Goal: Task Accomplishment & Management: Manage account settings

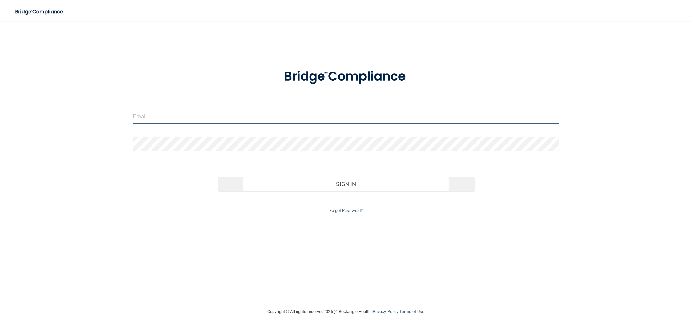
type input "[EMAIL_ADDRESS][DOMAIN_NAME]"
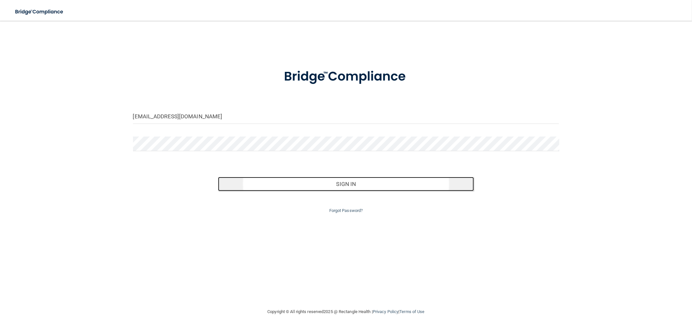
click at [326, 184] on button "Sign In" at bounding box center [346, 184] width 256 height 14
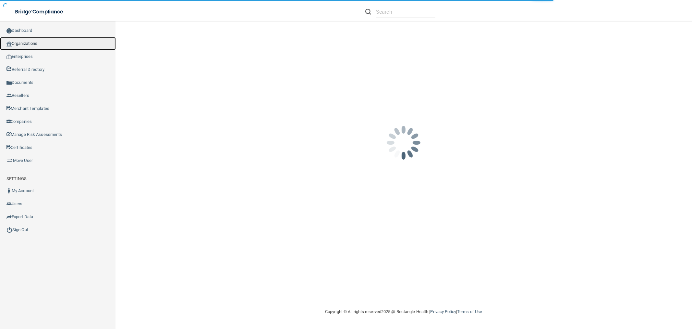
click at [41, 46] on link "Organizations" at bounding box center [58, 43] width 116 height 13
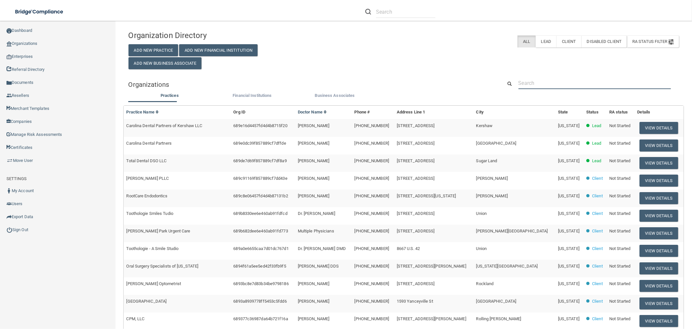
click at [530, 86] on input "text" at bounding box center [595, 83] width 153 height 12
paste input "[PERSON_NAME] Orthodontics"
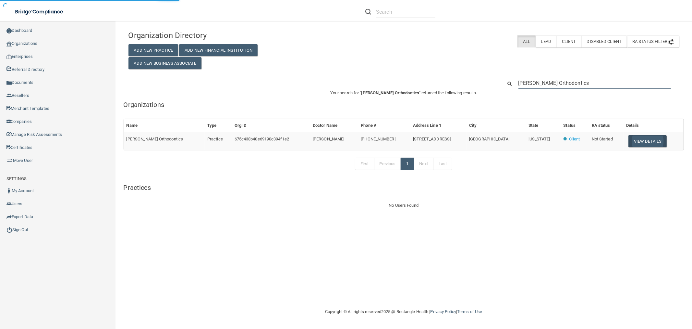
type input "[PERSON_NAME] Orthodontics"
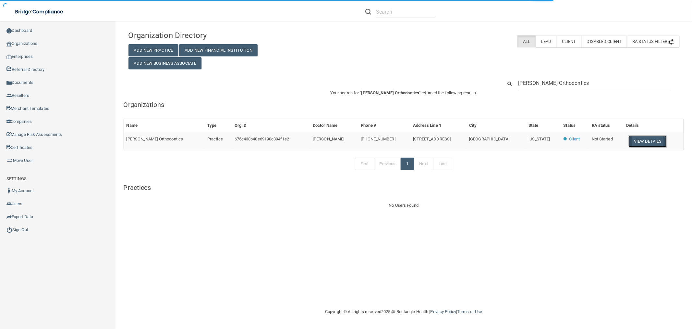
click at [629, 145] on button "View Details" at bounding box center [648, 141] width 38 height 12
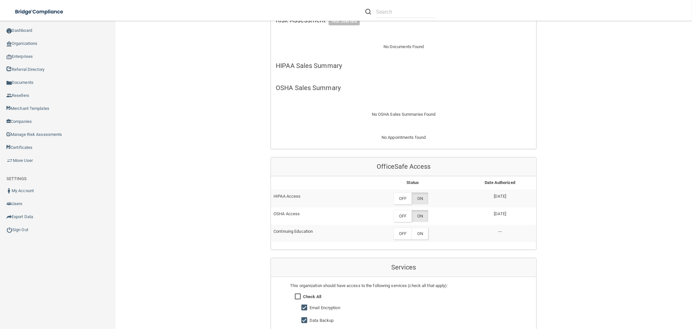
scroll to position [72, 0]
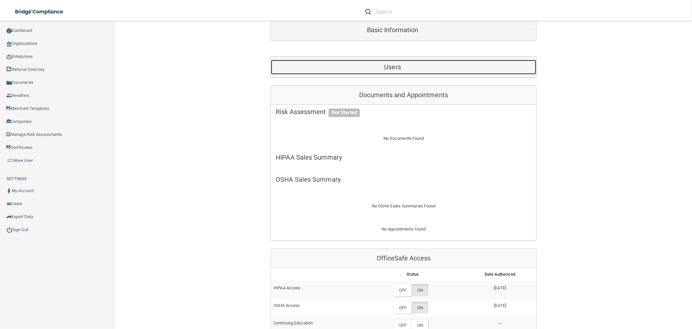
click at [395, 70] on h5 "Users" at bounding box center [393, 66] width 234 height 7
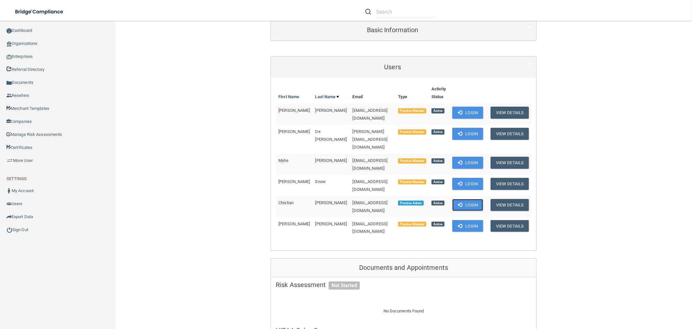
click at [461, 199] on button "Login" at bounding box center [468, 205] width 31 height 12
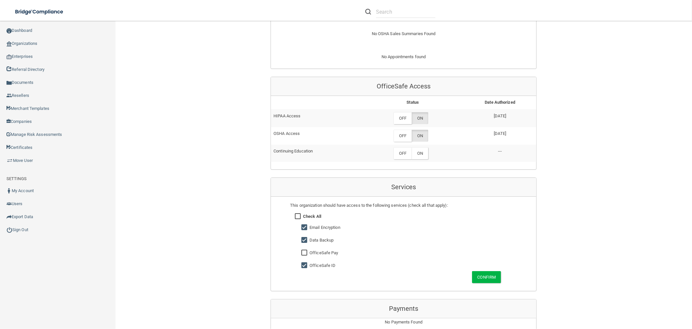
scroll to position [433, 0]
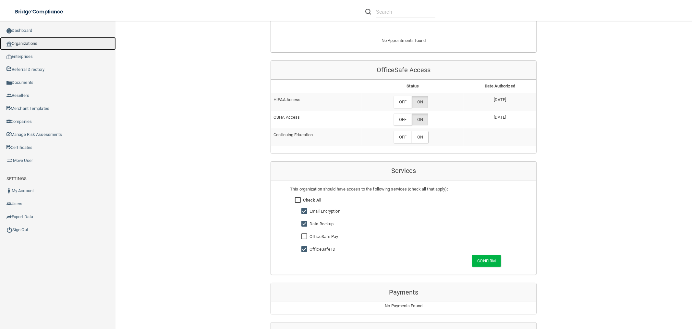
click at [36, 42] on link "Organizations" at bounding box center [58, 43] width 116 height 13
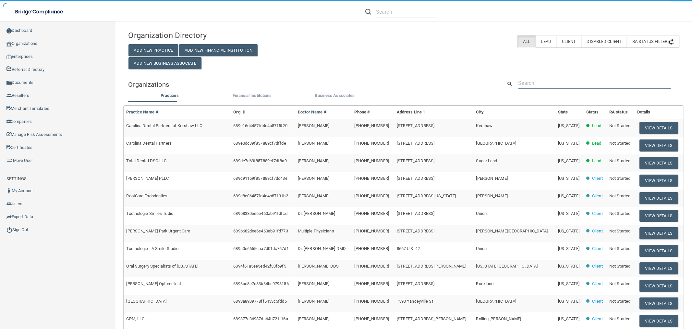
click at [561, 86] on input "text" at bounding box center [595, 83] width 153 height 12
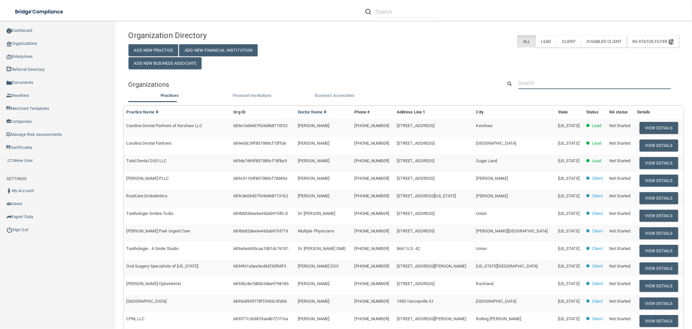
paste input "Integrative Dentistry of New Mexico"
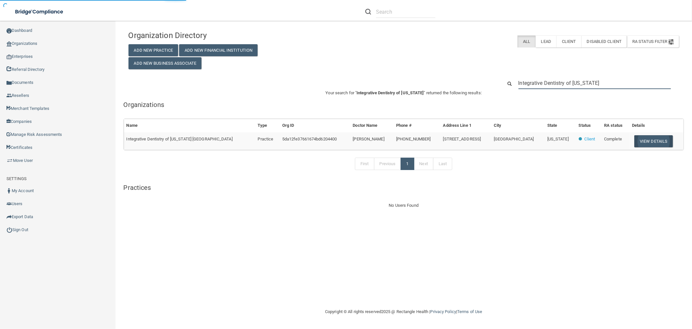
type input "Integrative Dentistry of New Mexico"
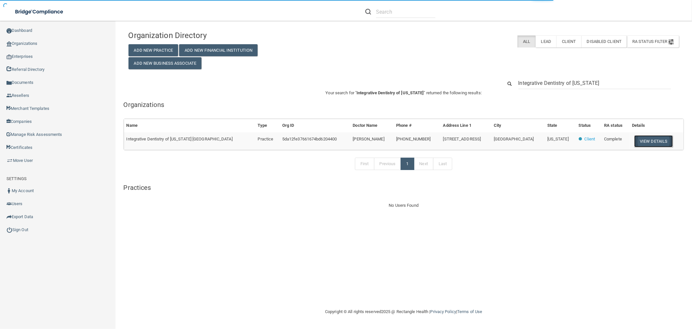
click at [650, 136] on button "View Details" at bounding box center [654, 141] width 38 height 12
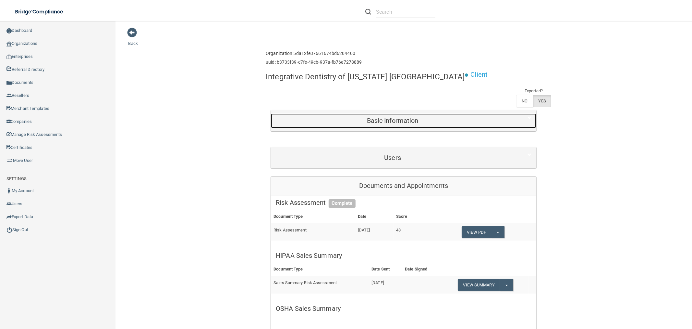
click at [408, 122] on h5 "Basic Information" at bounding box center [393, 120] width 234 height 7
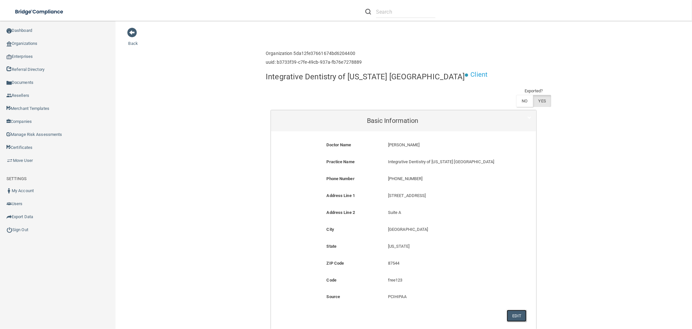
drag, startPoint x: 512, startPoint y: 317, endPoint x: 471, endPoint y: 219, distance: 106.1
click at [512, 316] on button "Edit" at bounding box center [517, 315] width 20 height 12
select select "31"
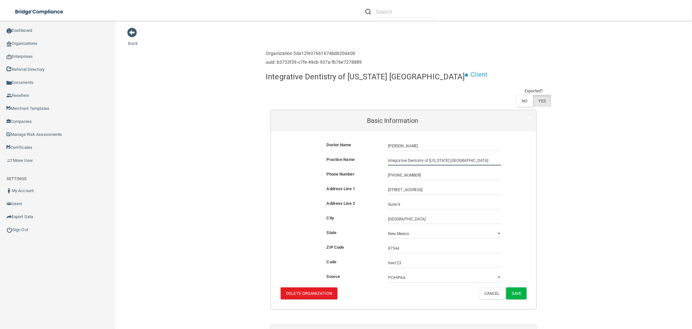
drag, startPoint x: 484, startPoint y: 159, endPoint x: 447, endPoint y: 158, distance: 36.7
click at [447, 158] on input "Integrative Dentistry of New Mexico Los Alamos" at bounding box center [444, 160] width 113 height 10
type input "Integrative Dentistry of New Mexico"
click at [401, 194] on input "3491 Trinity Drive" at bounding box center [444, 190] width 113 height 10
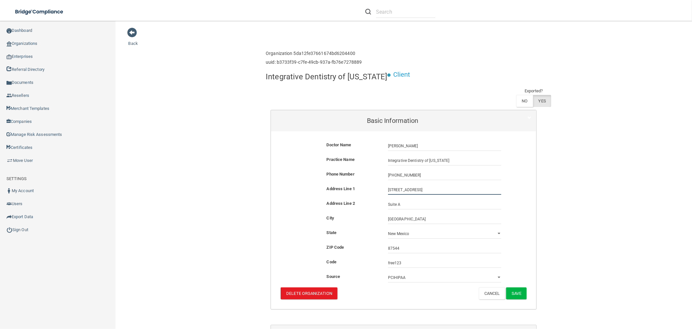
click at [401, 193] on input "3491 Trinity Drive" at bounding box center [444, 190] width 113 height 10
paste input "409 St Michaels Dr"
type input "409 St Michaels Dr"
click at [417, 218] on input "Los Alamos" at bounding box center [444, 219] width 113 height 10
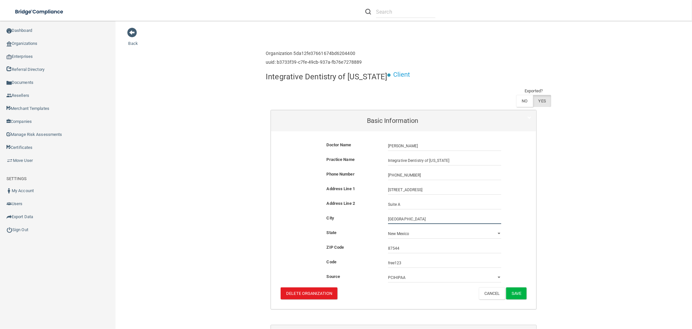
click at [417, 218] on input "Los Alamos" at bounding box center [444, 219] width 113 height 10
paste input "Santa Fe"
click at [388, 218] on input "Santa Fe" at bounding box center [444, 219] width 113 height 10
type input "Santa Fe"
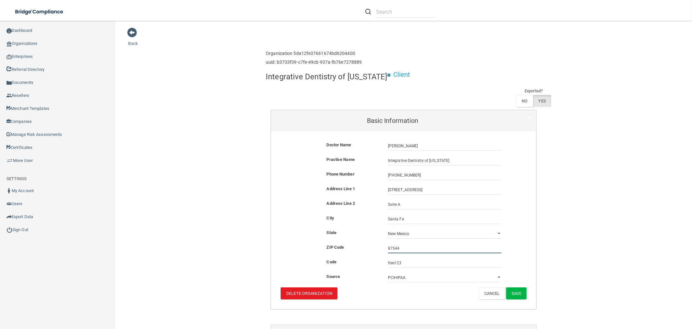
click at [400, 244] on input "87544" at bounding box center [444, 248] width 113 height 10
type input "87505"
click at [514, 296] on button "Save" at bounding box center [516, 293] width 20 height 12
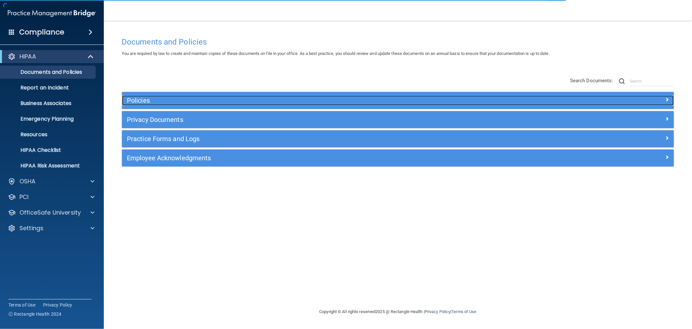
click at [164, 98] on h5 "Policies" at bounding box center [329, 100] width 404 height 7
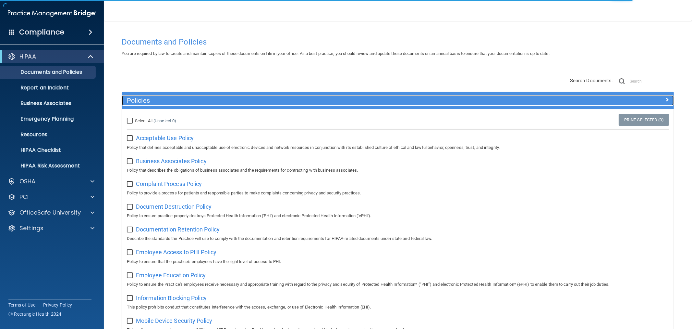
click at [163, 99] on h5 "Policies" at bounding box center [329, 100] width 404 height 7
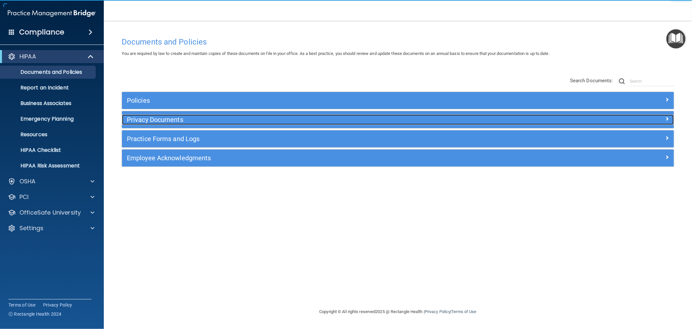
click at [161, 124] on div "Privacy Documents" at bounding box center [329, 119] width 414 height 10
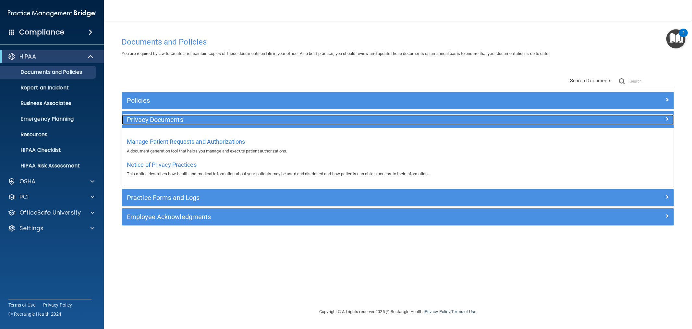
click at [157, 116] on h5 "Privacy Documents" at bounding box center [329, 119] width 404 height 7
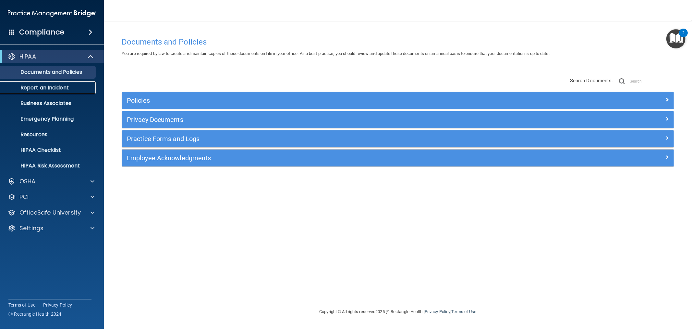
click at [51, 89] on p "Report an Incident" at bounding box center [48, 87] width 89 height 6
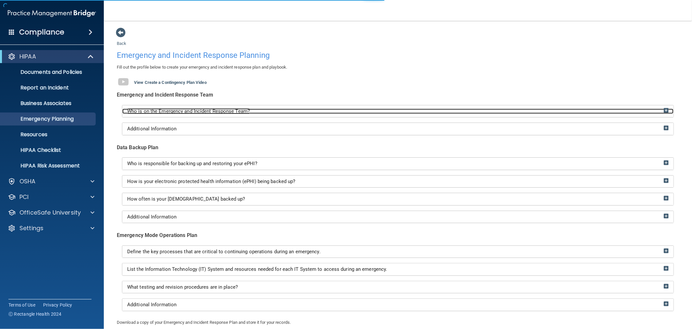
click at [252, 111] on div "Who is on the Emergency and Incident Response Team?" at bounding box center [398, 111] width 552 height 6
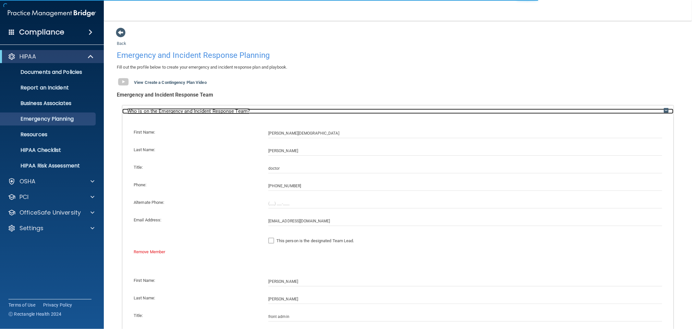
click at [252, 111] on div "Who is on the Emergency and Incident Response Team?" at bounding box center [398, 111] width 552 height 6
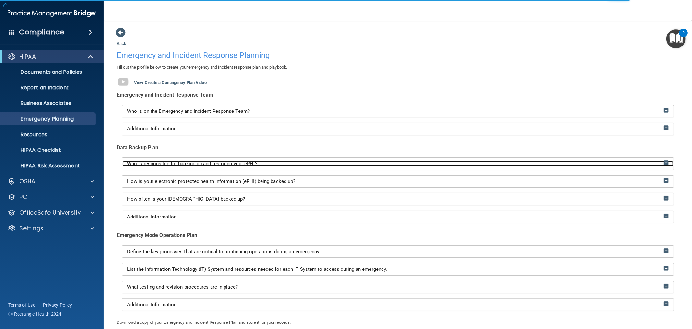
click at [225, 164] on span "Who is responsible for backing up and restoring your ePHI?" at bounding box center [192, 163] width 130 height 6
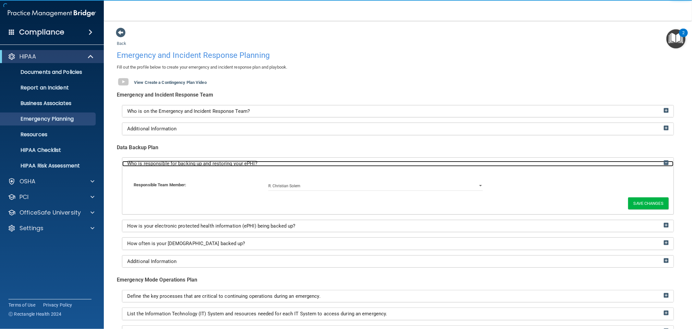
click at [225, 164] on span "Who is responsible for backing up and restoring your ePHI?" at bounding box center [192, 163] width 130 height 6
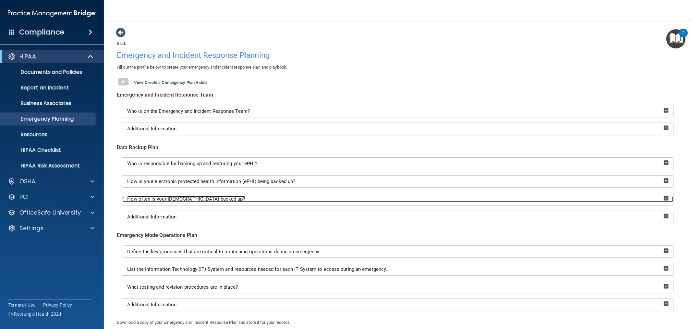
click at [193, 198] on span "How often is your ePHI backed up?" at bounding box center [186, 199] width 118 height 6
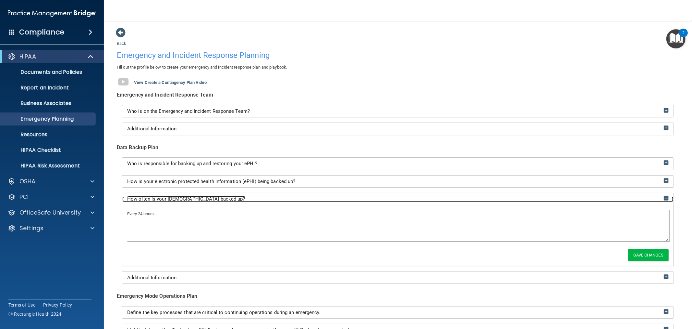
click at [193, 195] on div "How often is your ePHI backed up?" at bounding box center [398, 199] width 552 height 12
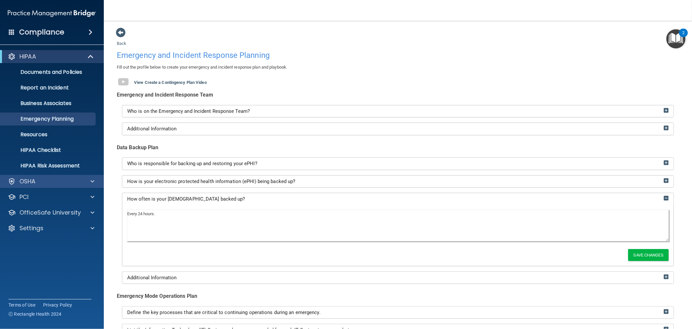
click at [43, 185] on div "OSHA" at bounding box center [52, 181] width 104 height 13
click at [37, 177] on div "OSHA" at bounding box center [43, 181] width 81 height 8
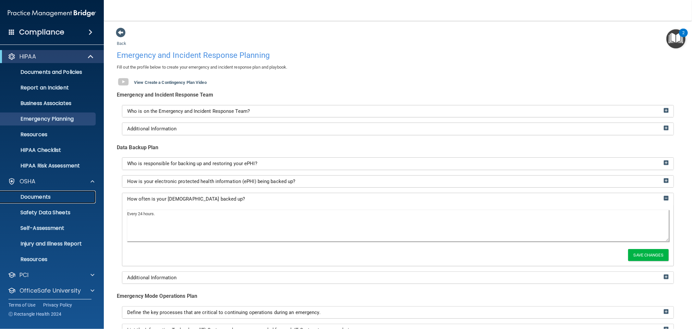
click at [31, 196] on p "Documents" at bounding box center [48, 196] width 89 height 6
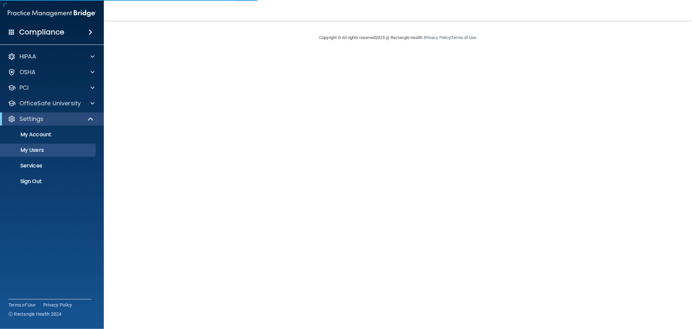
select select "20"
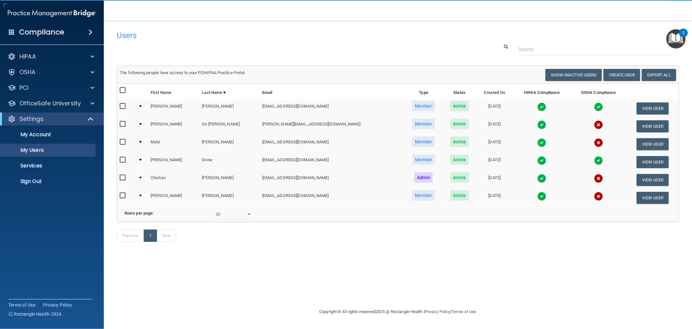
click at [538, 104] on img at bounding box center [542, 106] width 9 height 9
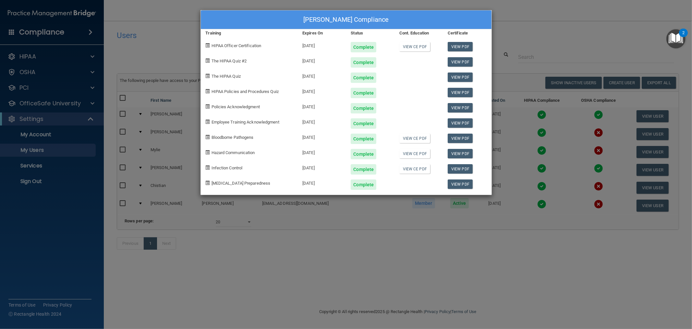
click at [558, 141] on div "Trisha Cardamone's Compliance Training Expires On Status Cont. Education Certif…" at bounding box center [346, 164] width 692 height 329
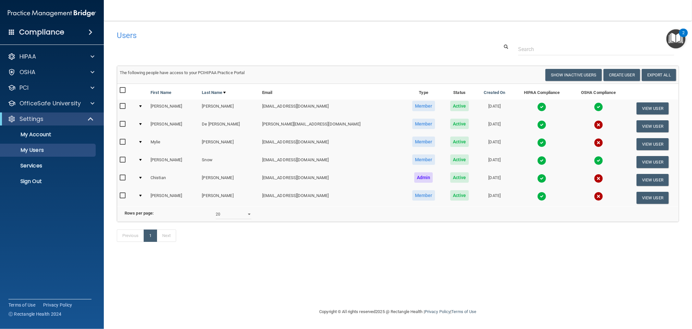
click at [538, 122] on img at bounding box center [542, 124] width 9 height 9
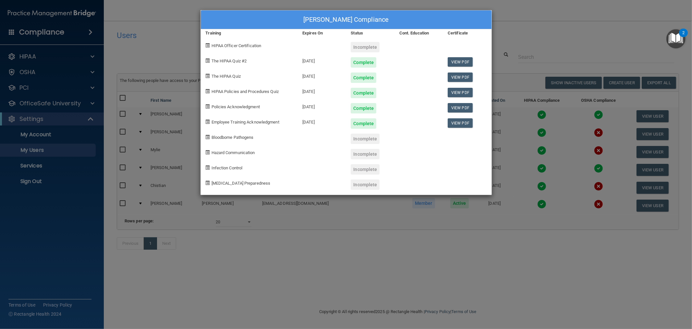
click at [559, 162] on div "Karen De Leon's Compliance Training Expires On Status Cont. Education Certifica…" at bounding box center [346, 164] width 692 height 329
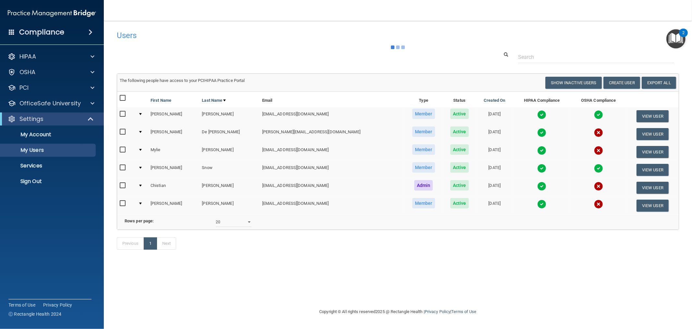
click at [538, 148] on img at bounding box center [542, 150] width 9 height 9
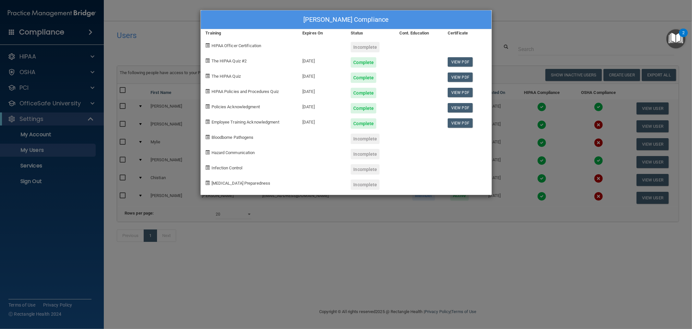
click at [544, 162] on div "Mylie Nesvacil's Compliance Training Expires On Status Cont. Education Certific…" at bounding box center [346, 164] width 692 height 329
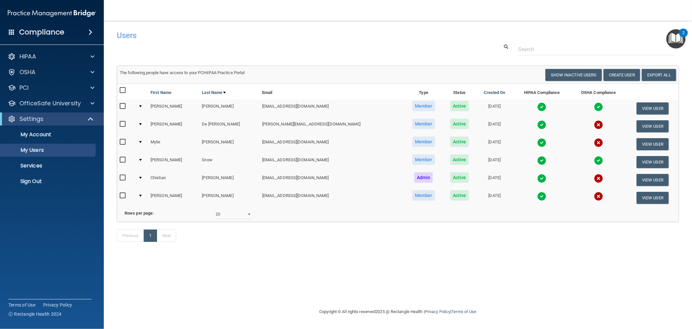
click at [538, 178] on img at bounding box center [542, 178] width 9 height 9
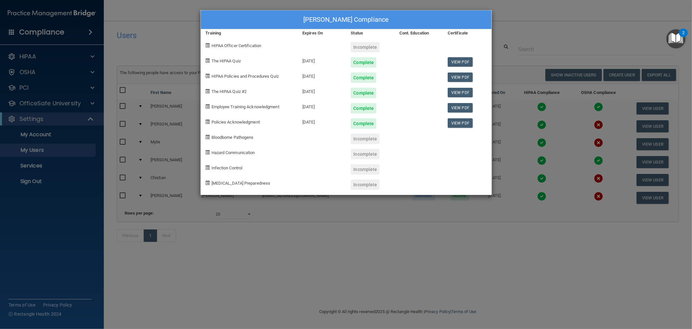
click at [520, 166] on div "Chistian Solem's Compliance Training Expires On Status Cont. Education Certific…" at bounding box center [346, 164] width 692 height 329
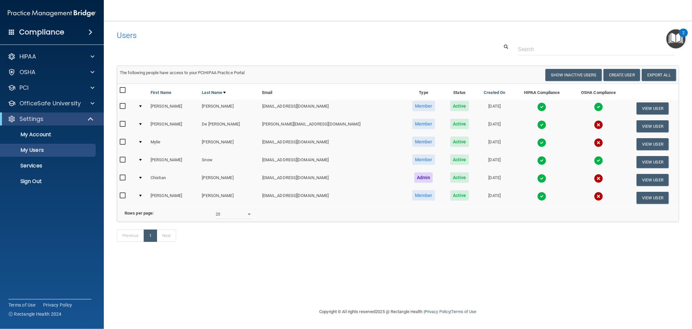
click at [538, 140] on img at bounding box center [542, 142] width 9 height 9
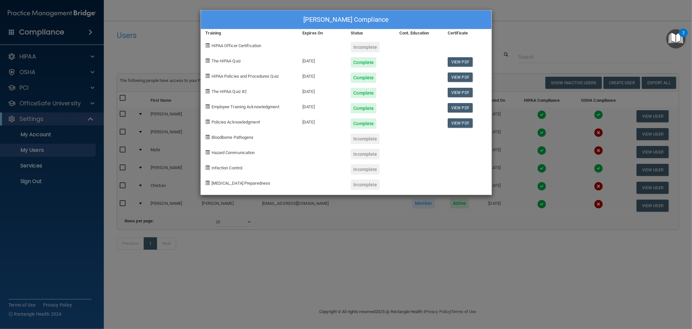
click at [513, 152] on div "Mylie Nesvacil's Compliance Training Expires On Status Cont. Education Certific…" at bounding box center [346, 164] width 692 height 329
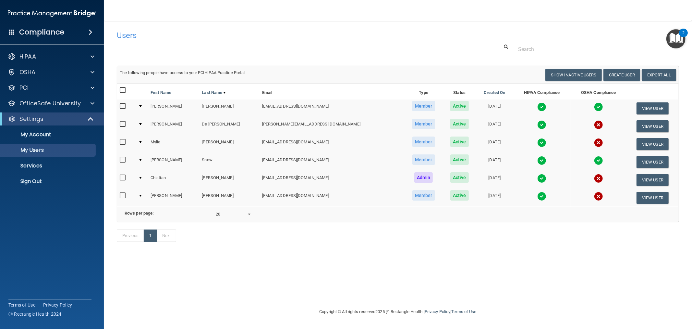
click at [538, 126] on img at bounding box center [542, 124] width 9 height 9
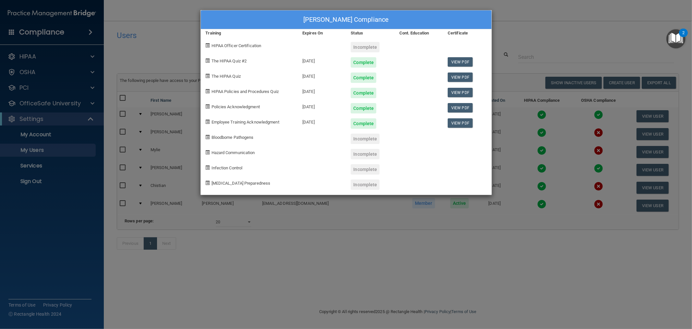
click at [521, 120] on div "Karen De Leon's Compliance Training Expires On Status Cont. Education Certifica…" at bounding box center [346, 164] width 692 height 329
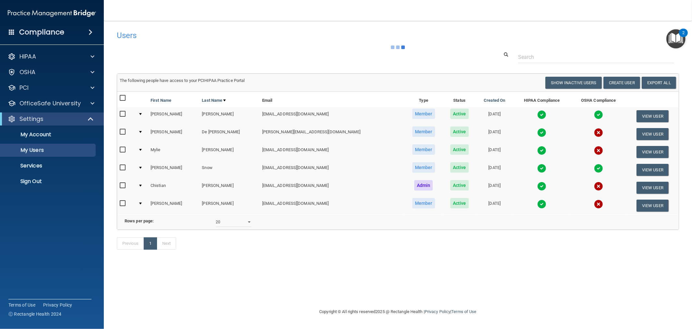
click at [538, 114] on img at bounding box center [542, 114] width 9 height 9
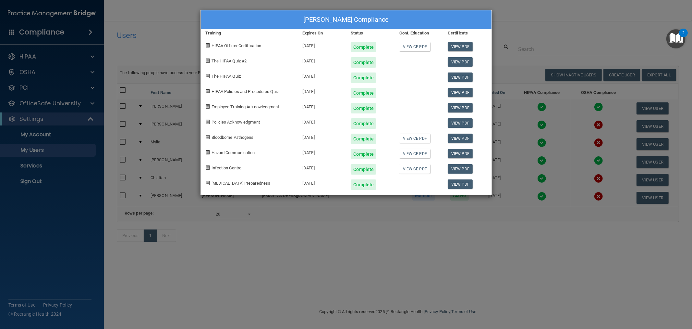
click at [320, 246] on div "Trisha Cardamone's Compliance Training Expires On Status Cont. Education Certif…" at bounding box center [346, 164] width 692 height 329
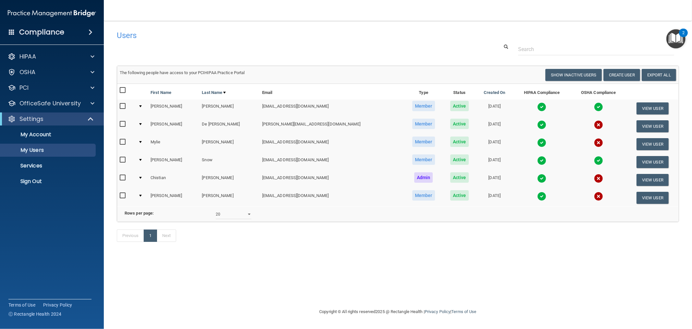
click at [538, 174] on img at bounding box center [542, 178] width 9 height 9
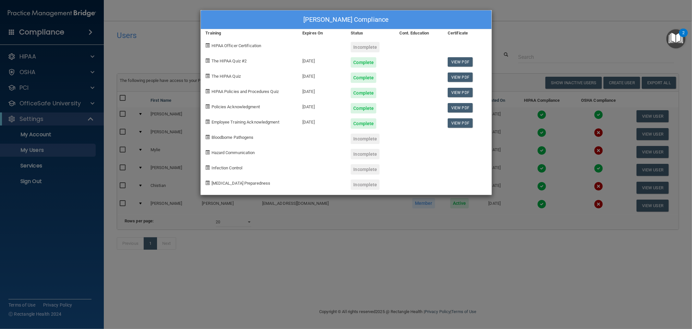
click at [165, 42] on div "Chistian Solem's Compliance Training Expires On Status Cont. Education Certific…" at bounding box center [346, 164] width 692 height 329
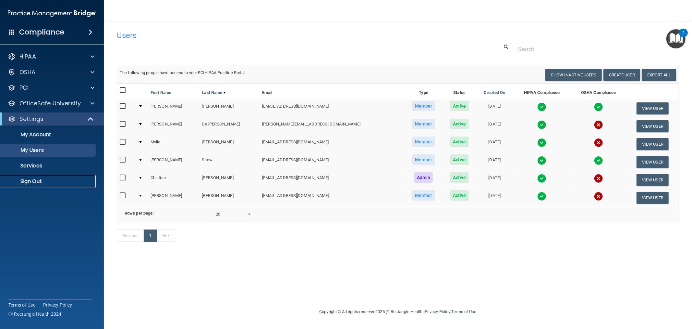
click at [36, 183] on p "Sign Out" at bounding box center [48, 181] width 89 height 6
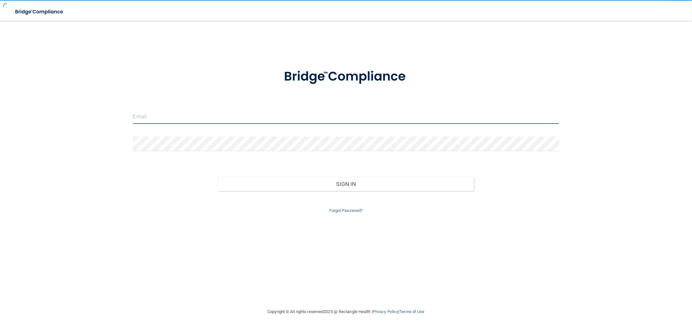
type input "clacys@pcihipaa.com"
